Goal: Information Seeking & Learning: Learn about a topic

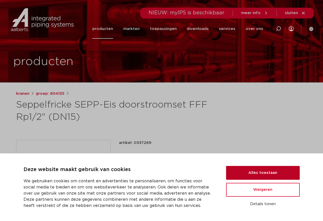
click at [254, 169] on button "Alles toestaan" at bounding box center [263, 173] width 74 height 14
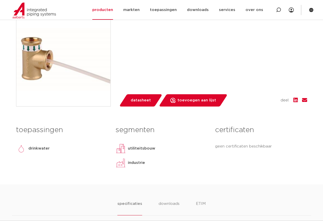
scroll to position [77, 0]
